Goal: Information Seeking & Learning: Learn about a topic

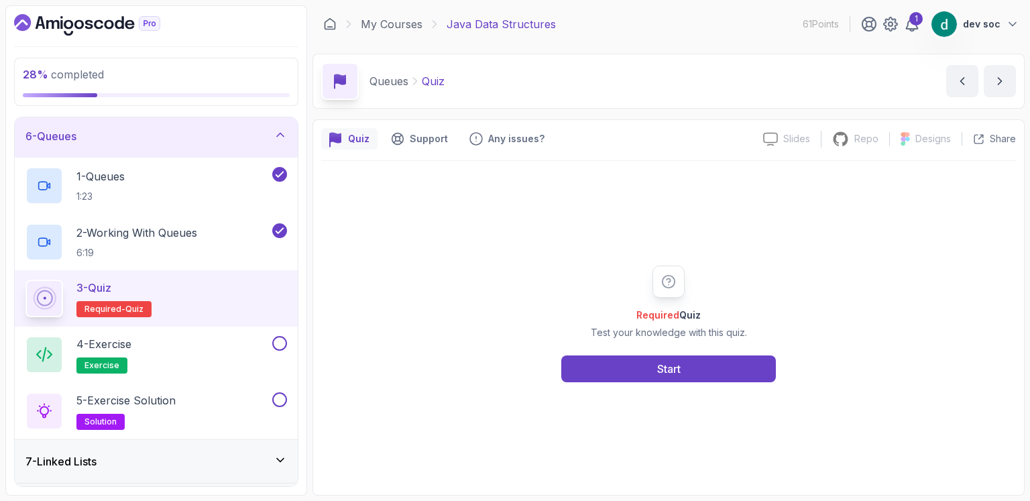
scroll to position [345, 0]
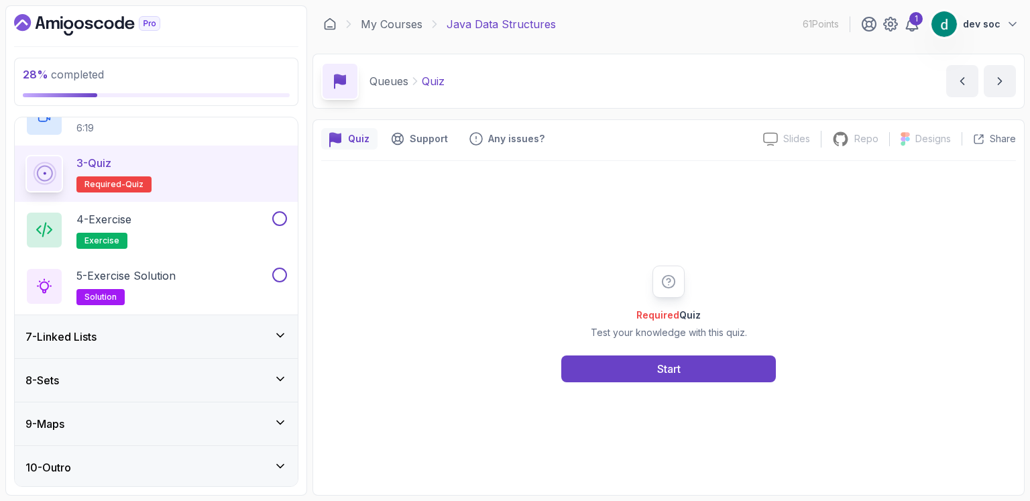
click at [283, 331] on icon at bounding box center [280, 335] width 13 height 13
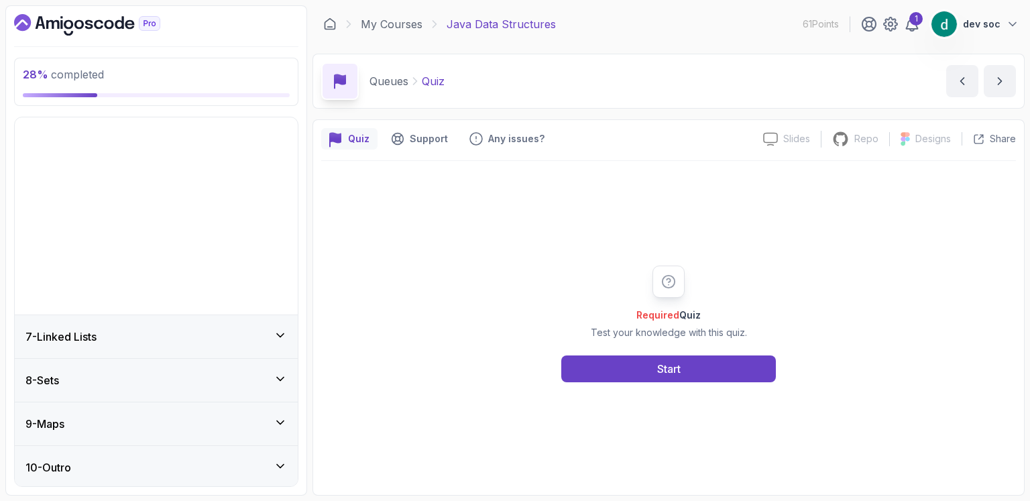
scroll to position [64, 0]
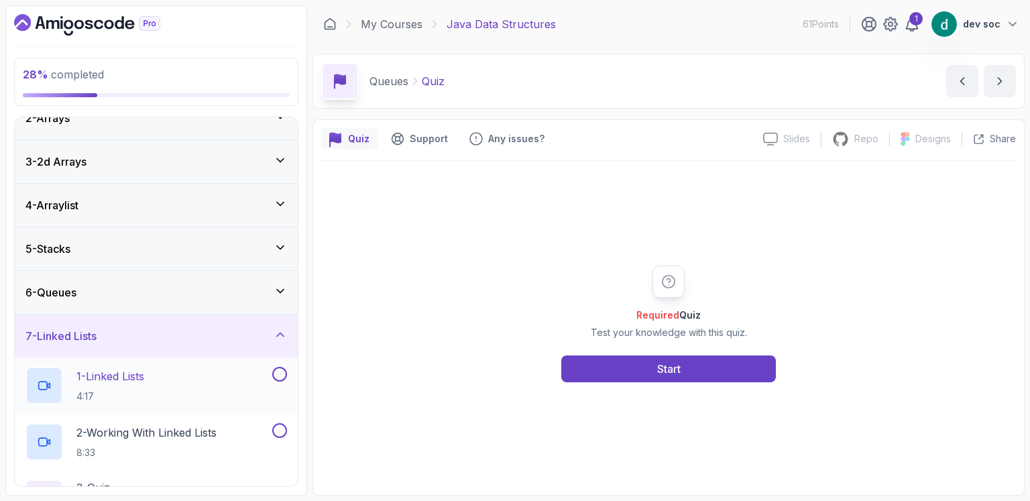
click at [168, 375] on div "1 - Linked Lists 4:17" at bounding box center [147, 386] width 244 height 38
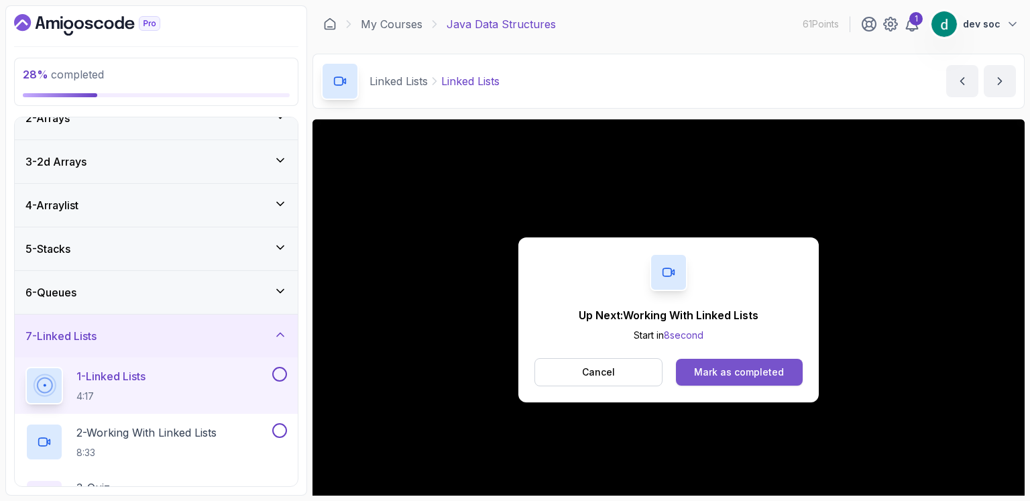
click at [748, 367] on div "Mark as completed" at bounding box center [739, 371] width 90 height 13
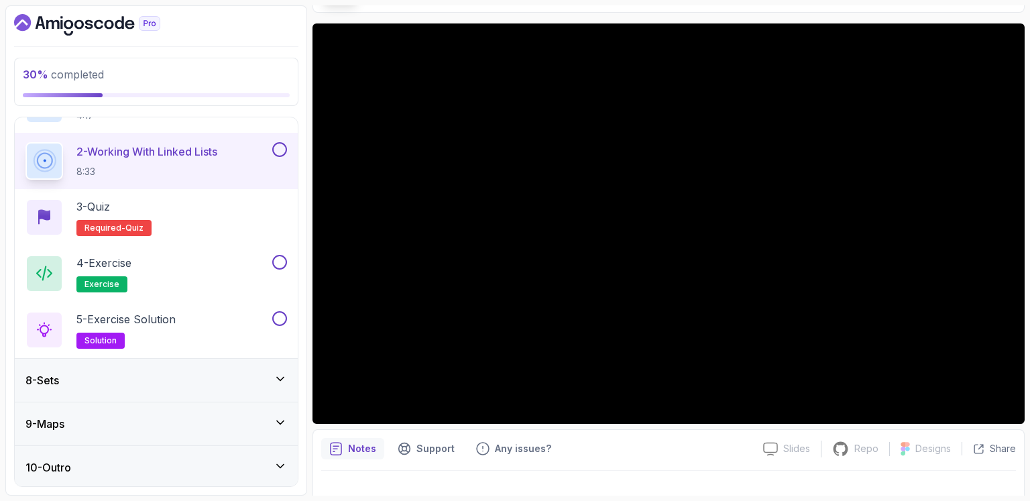
scroll to position [117, 0]
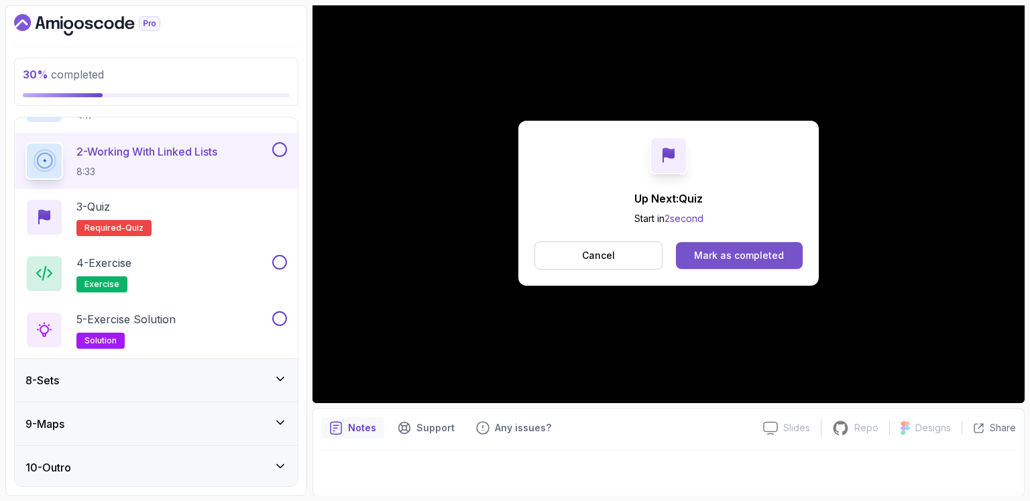
click at [751, 254] on div "Mark as completed" at bounding box center [739, 255] width 90 height 13
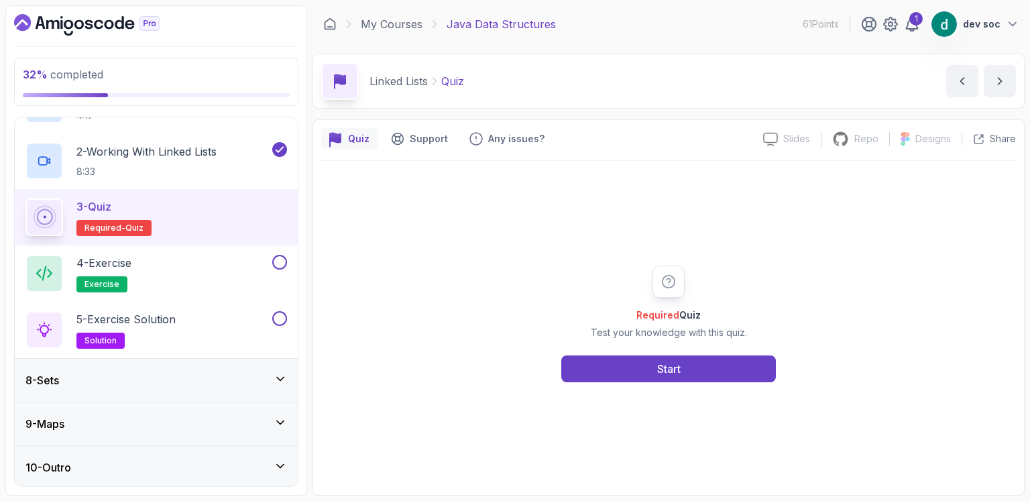
click at [284, 376] on icon at bounding box center [280, 378] width 13 height 13
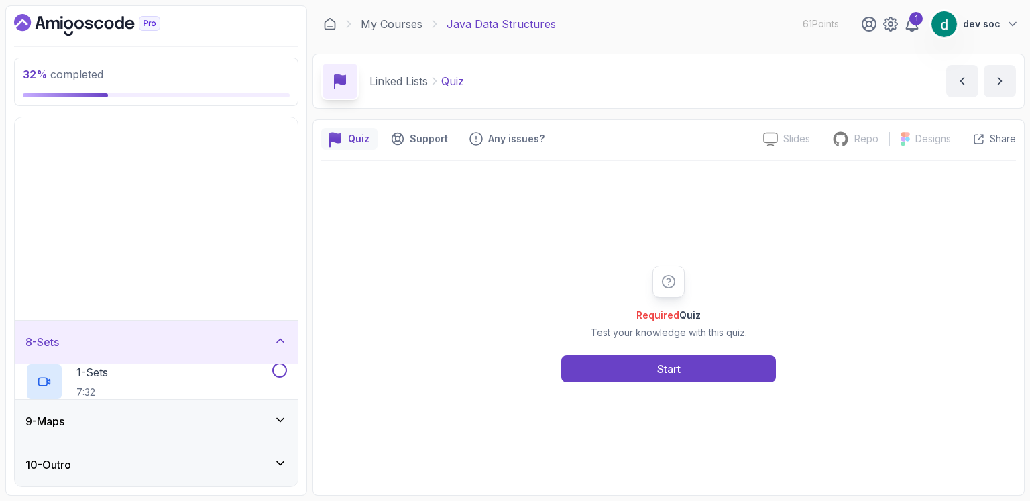
scroll to position [64, 0]
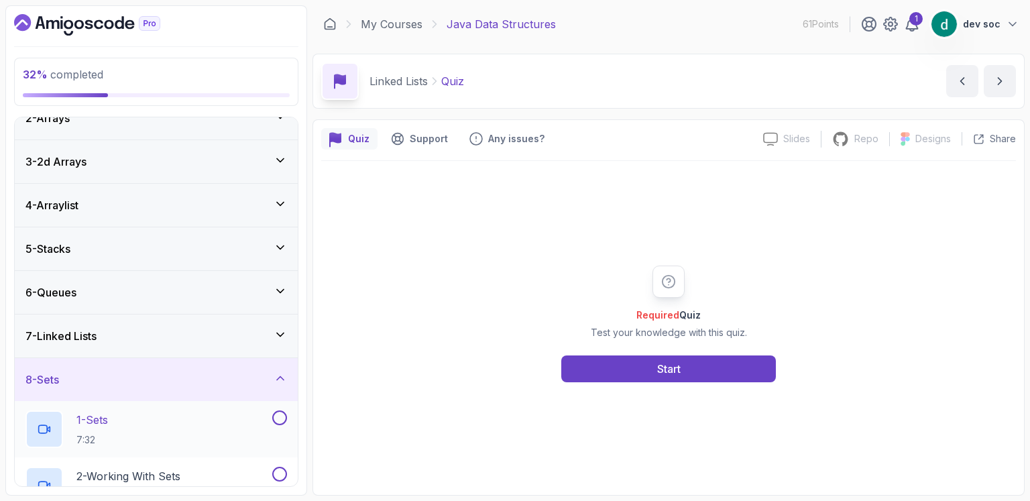
click at [151, 426] on div "1 - Sets 7:32" at bounding box center [147, 429] width 244 height 38
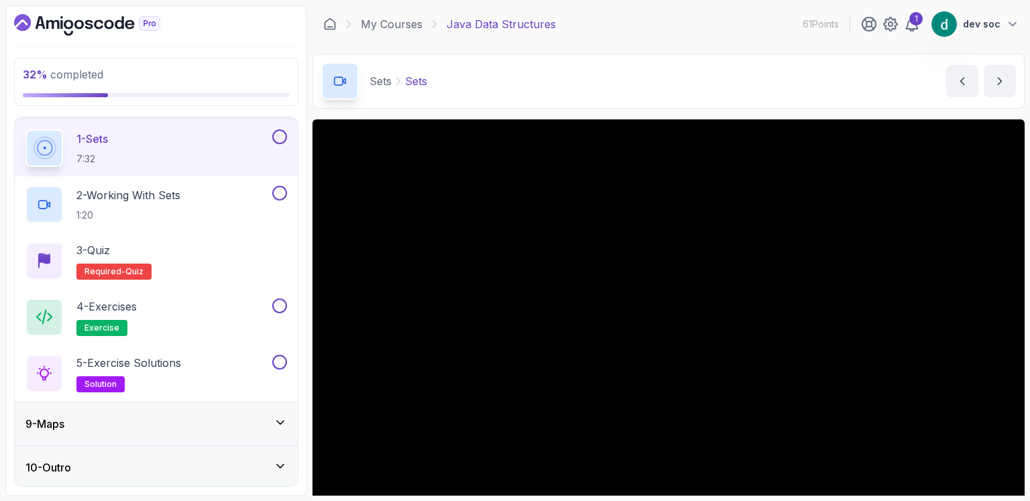
scroll to position [156, 0]
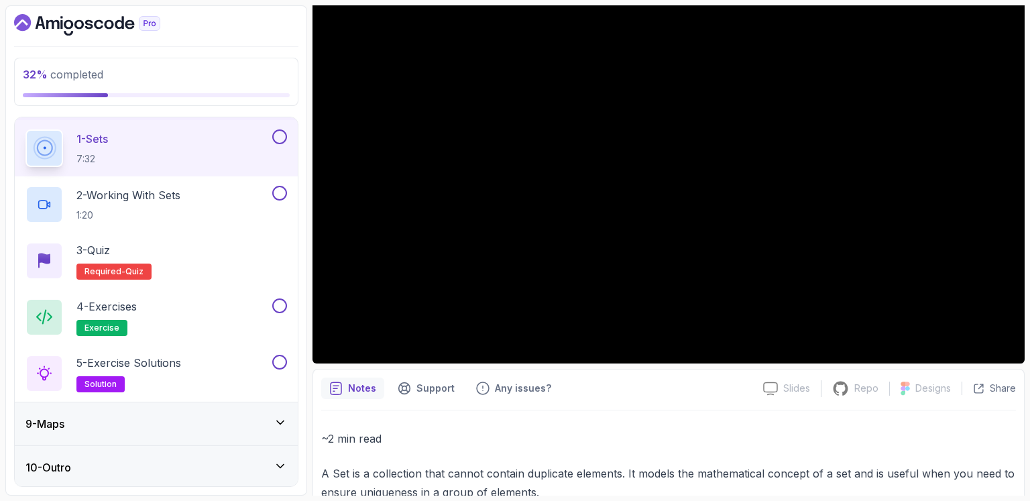
click at [873, 439] on p "~2 min read" at bounding box center [668, 438] width 695 height 19
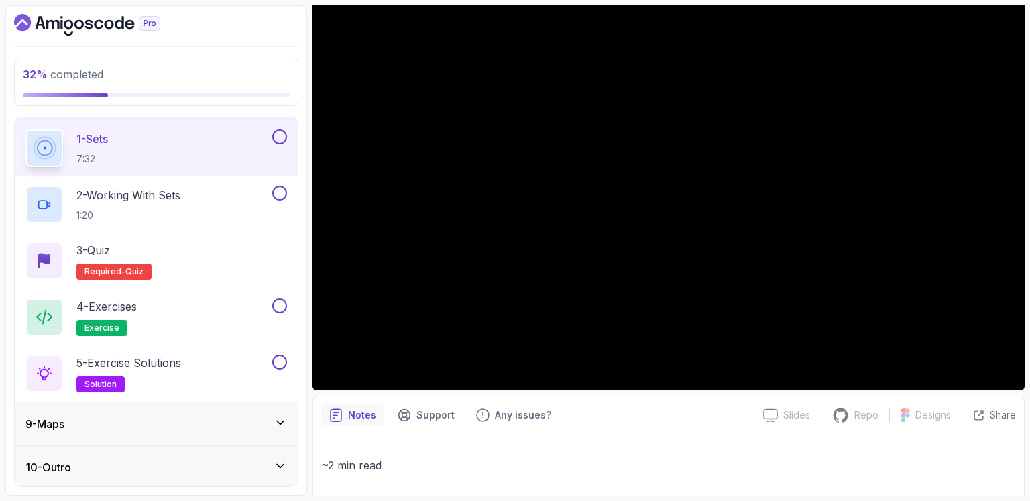
scroll to position [103, 0]
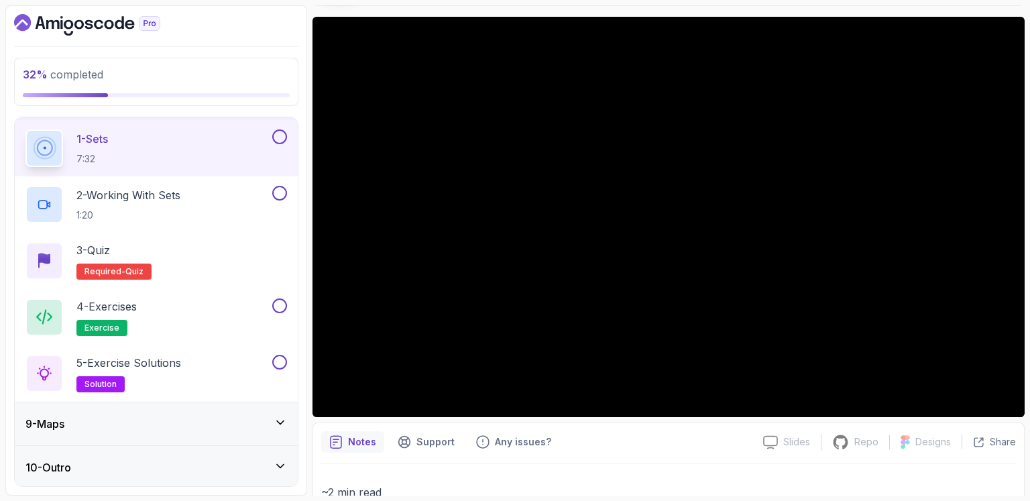
click at [282, 420] on icon at bounding box center [280, 421] width 7 height 3
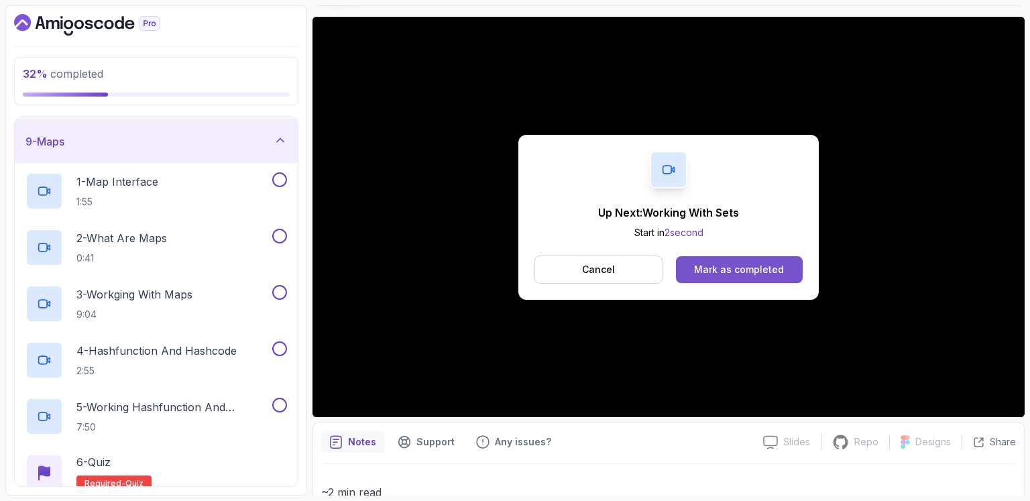
click at [740, 278] on button "Mark as completed" at bounding box center [739, 269] width 127 height 27
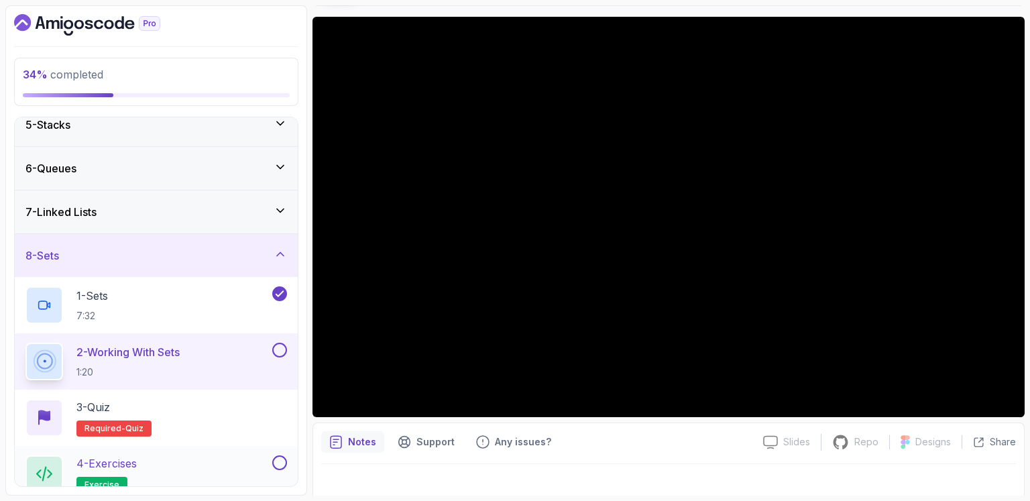
scroll to position [345, 0]
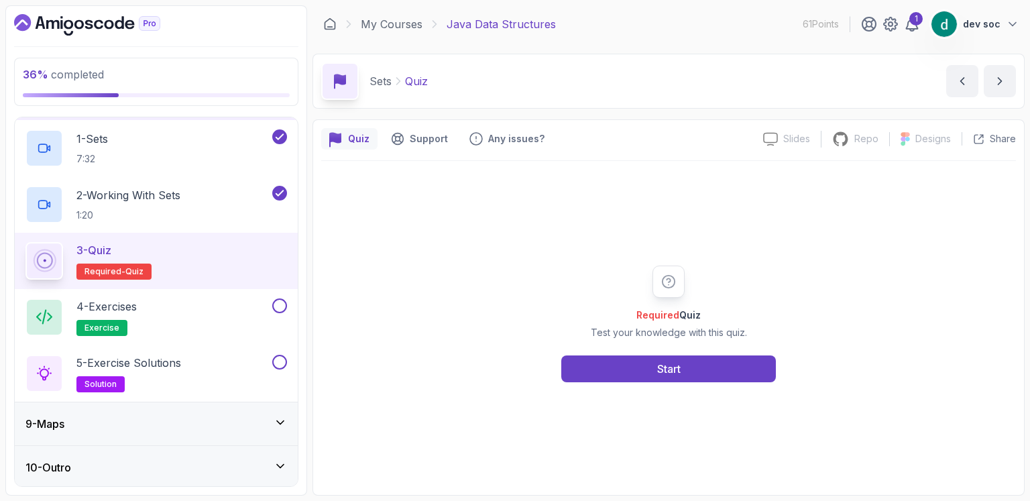
click at [206, 410] on div "9 - Maps" at bounding box center [156, 423] width 283 height 43
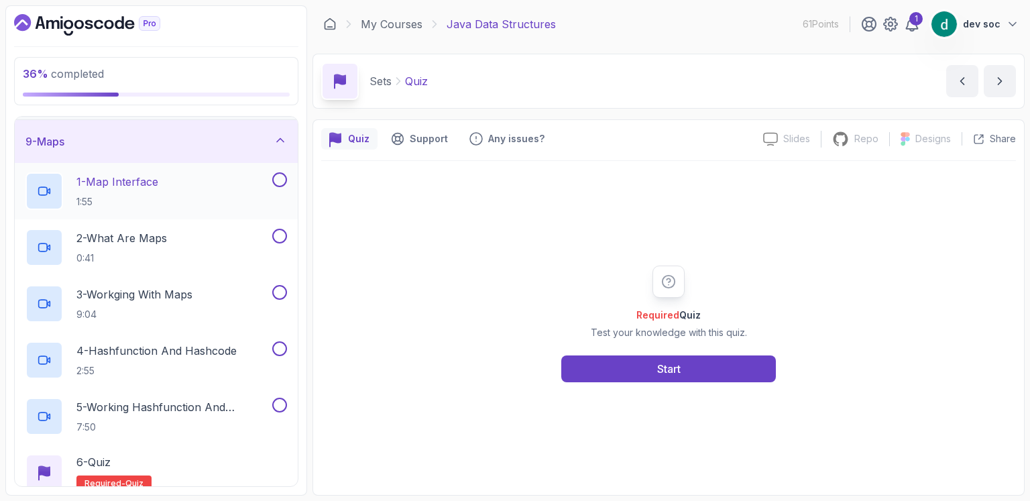
click at [154, 183] on p "1 - Map Interface" at bounding box center [117, 182] width 82 height 16
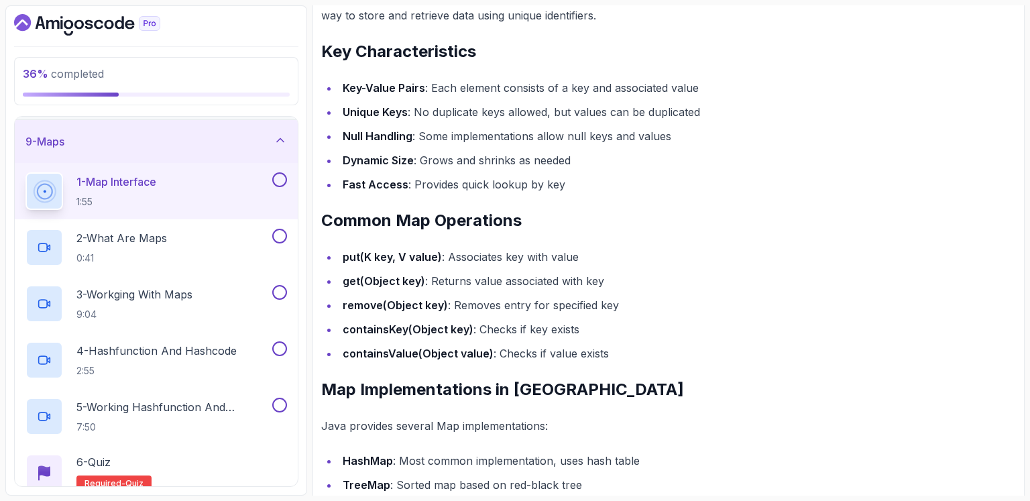
scroll to position [476, 0]
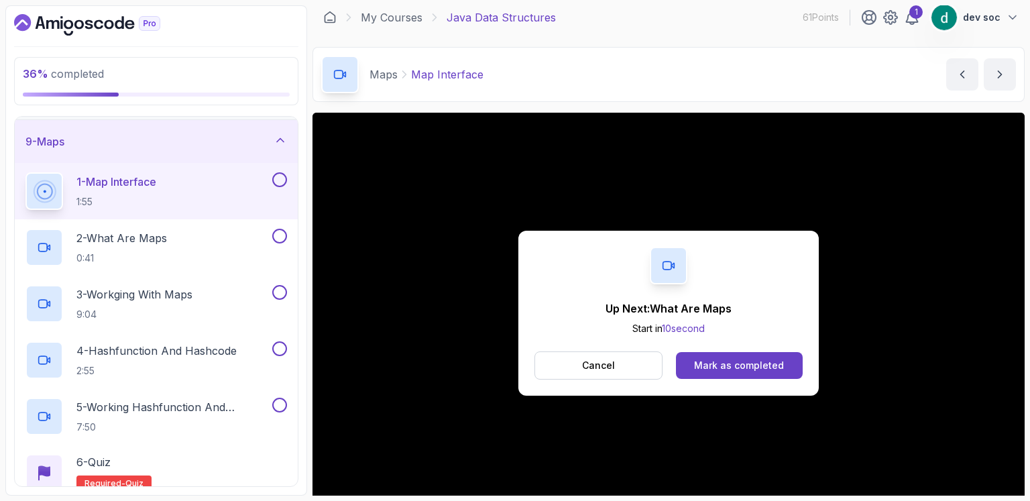
scroll to position [0, 0]
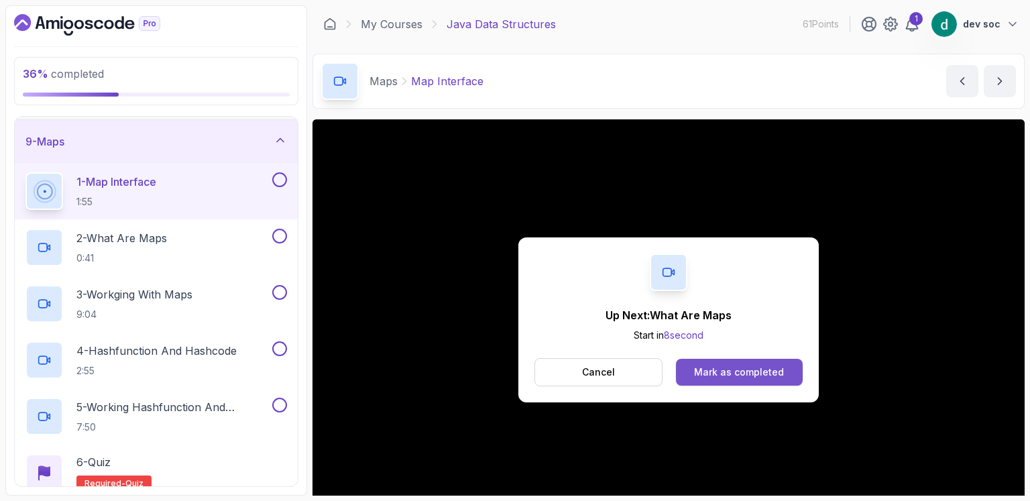
click at [740, 365] on div "Mark as completed" at bounding box center [739, 371] width 90 height 13
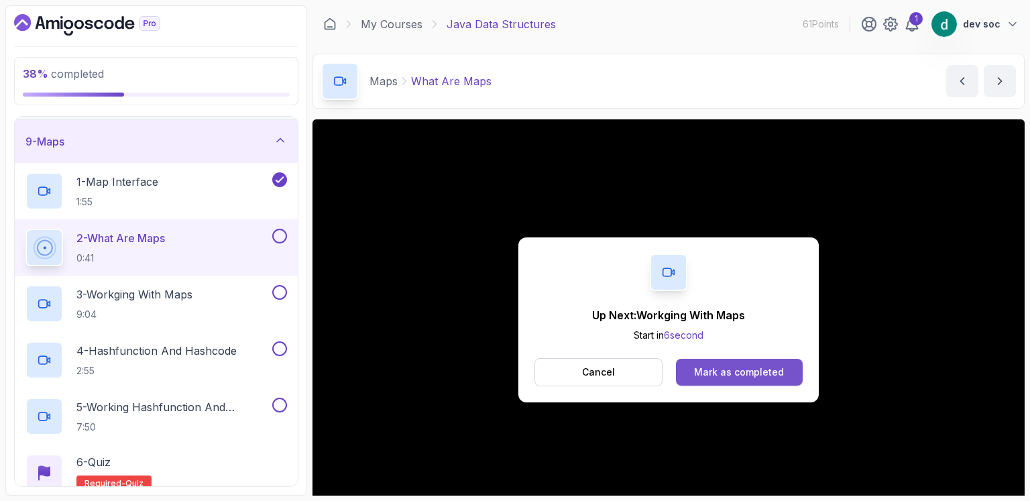
click at [737, 377] on div "Mark as completed" at bounding box center [739, 371] width 90 height 13
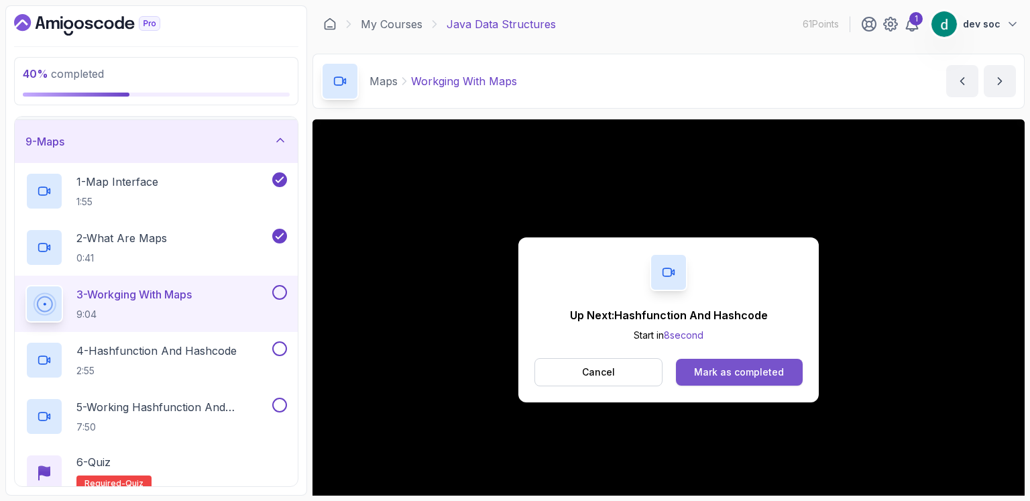
click at [754, 368] on div "Mark as completed" at bounding box center [739, 371] width 90 height 13
